Goal: Information Seeking & Learning: Learn about a topic

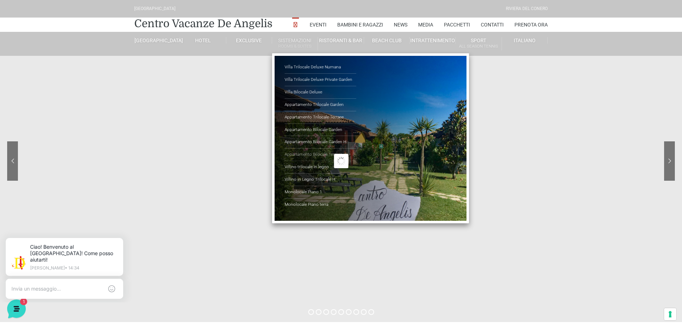
click at [325, 153] on link "Appartamento Bilocale Terrace" at bounding box center [321, 155] width 72 height 13
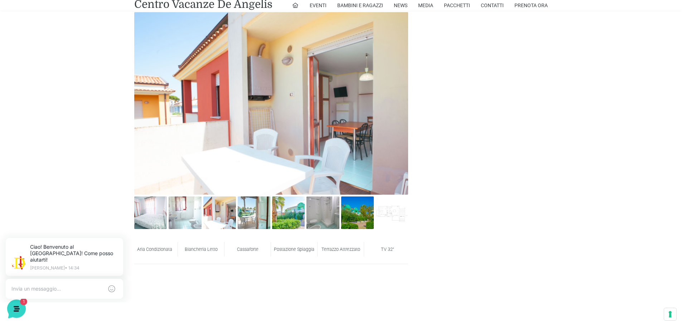
scroll to position [394, 0]
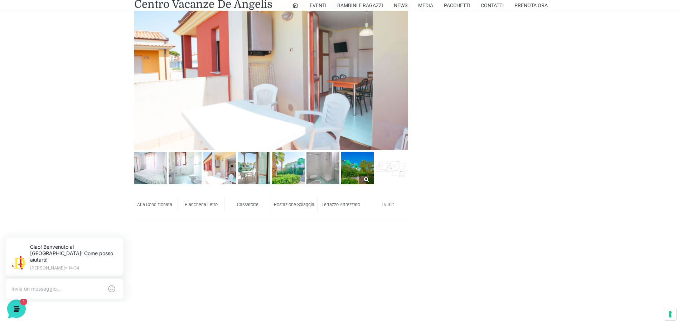
click at [363, 167] on img at bounding box center [357, 168] width 33 height 33
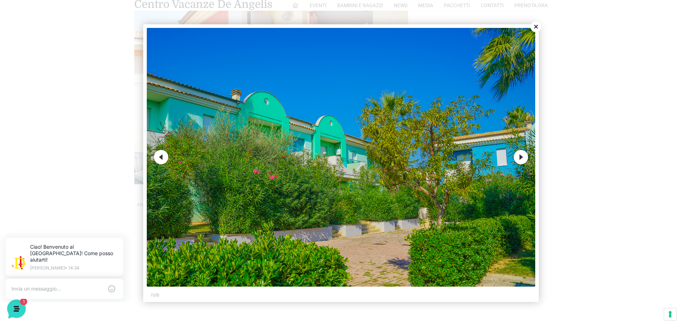
click at [519, 153] on button "Next" at bounding box center [521, 157] width 14 height 14
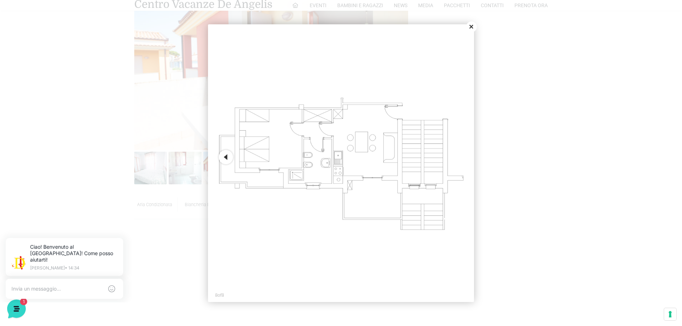
click at [471, 25] on button "Close" at bounding box center [471, 26] width 11 height 11
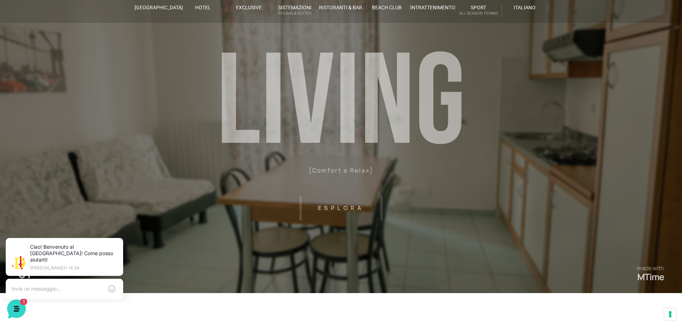
scroll to position [0, 0]
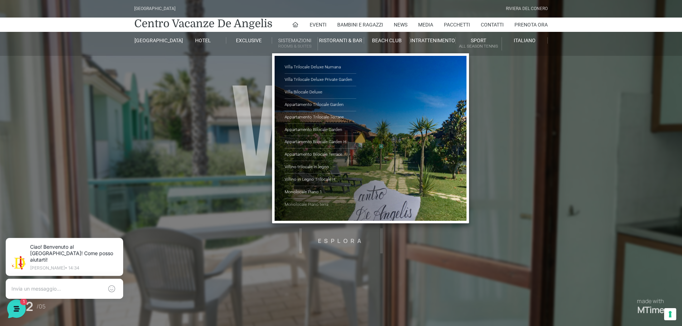
click at [292, 206] on link "Monolocale Piano terra" at bounding box center [321, 205] width 72 height 12
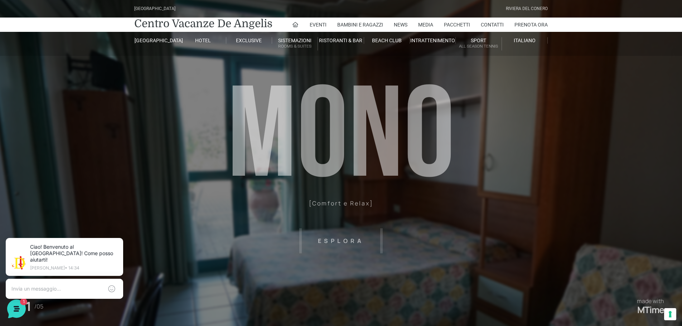
click at [344, 243] on header "Villaggio Hotel Resort Riviera Del Conero Centro Vacanze De Angelis Eventi Miss…" at bounding box center [341, 161] width 682 height 322
click at [433, 128] on header "Villaggio Hotel Resort Riviera Del Conero Centro Vacanze De Angelis Eventi Miss…" at bounding box center [341, 161] width 682 height 322
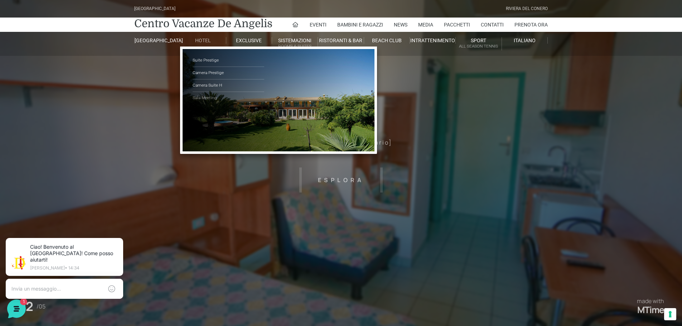
click at [205, 97] on link "Sala Meeting" at bounding box center [229, 98] width 72 height 12
